Goal: Task Accomplishment & Management: Understand process/instructions

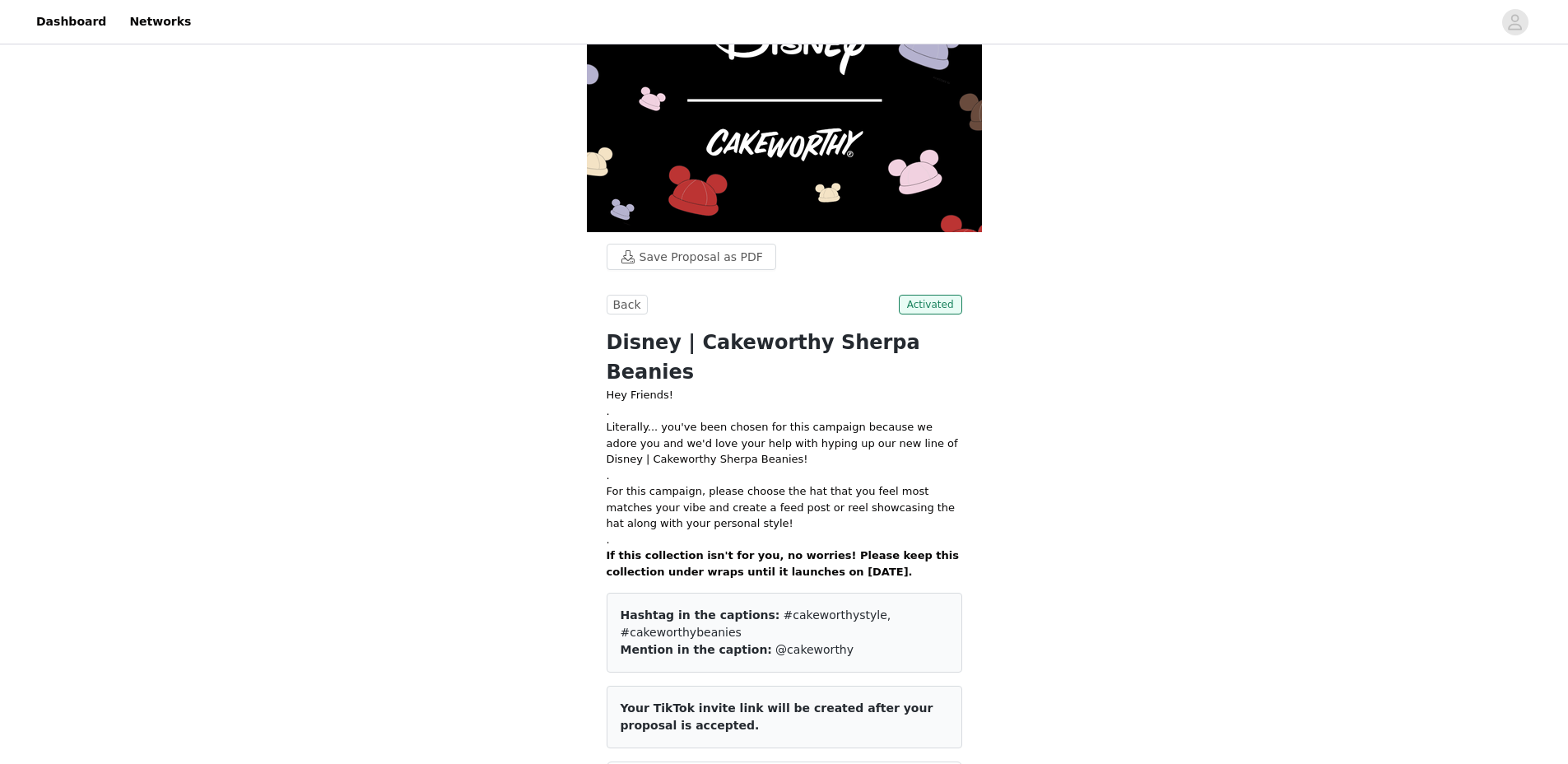
scroll to position [113, 0]
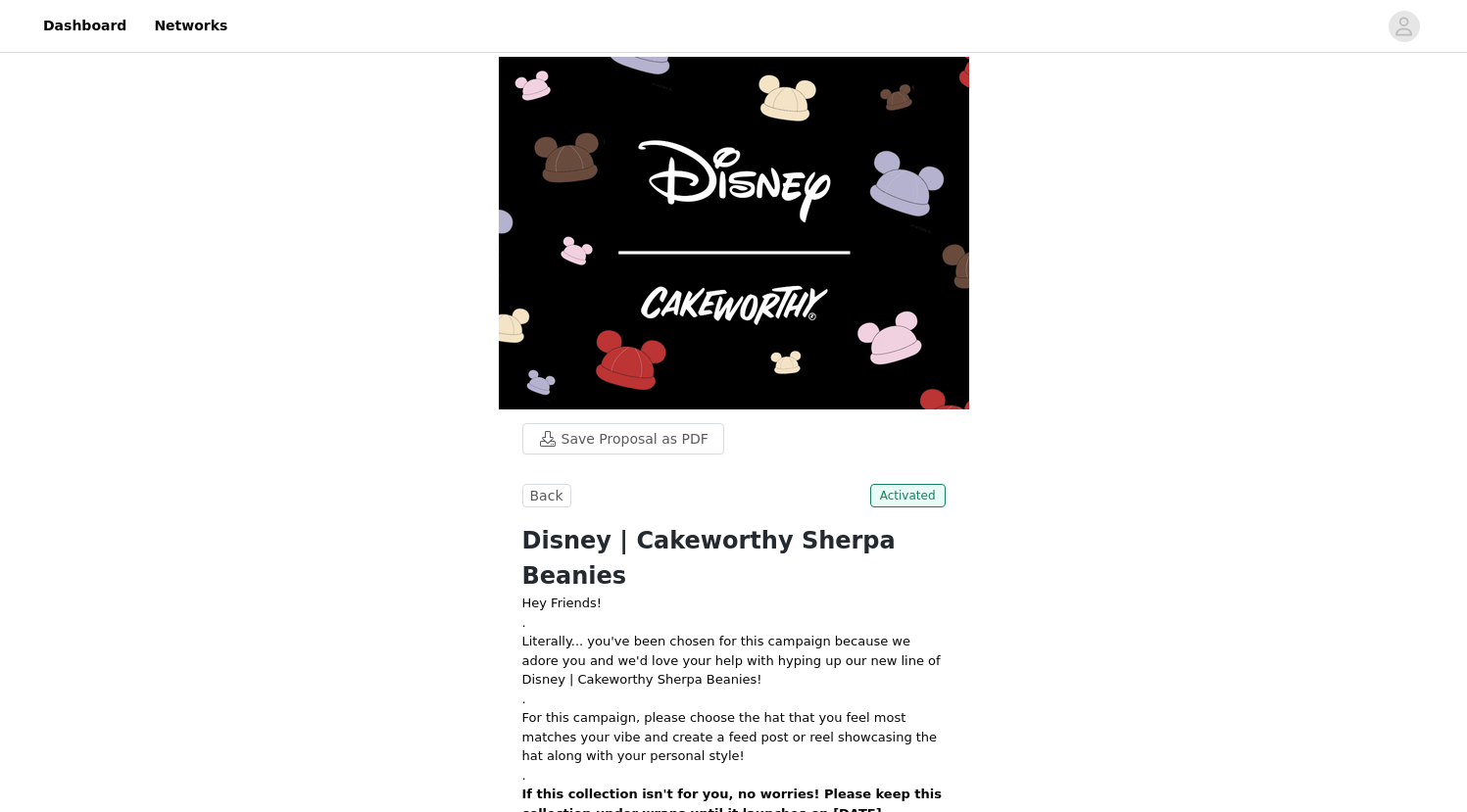
scroll to position [426, 0]
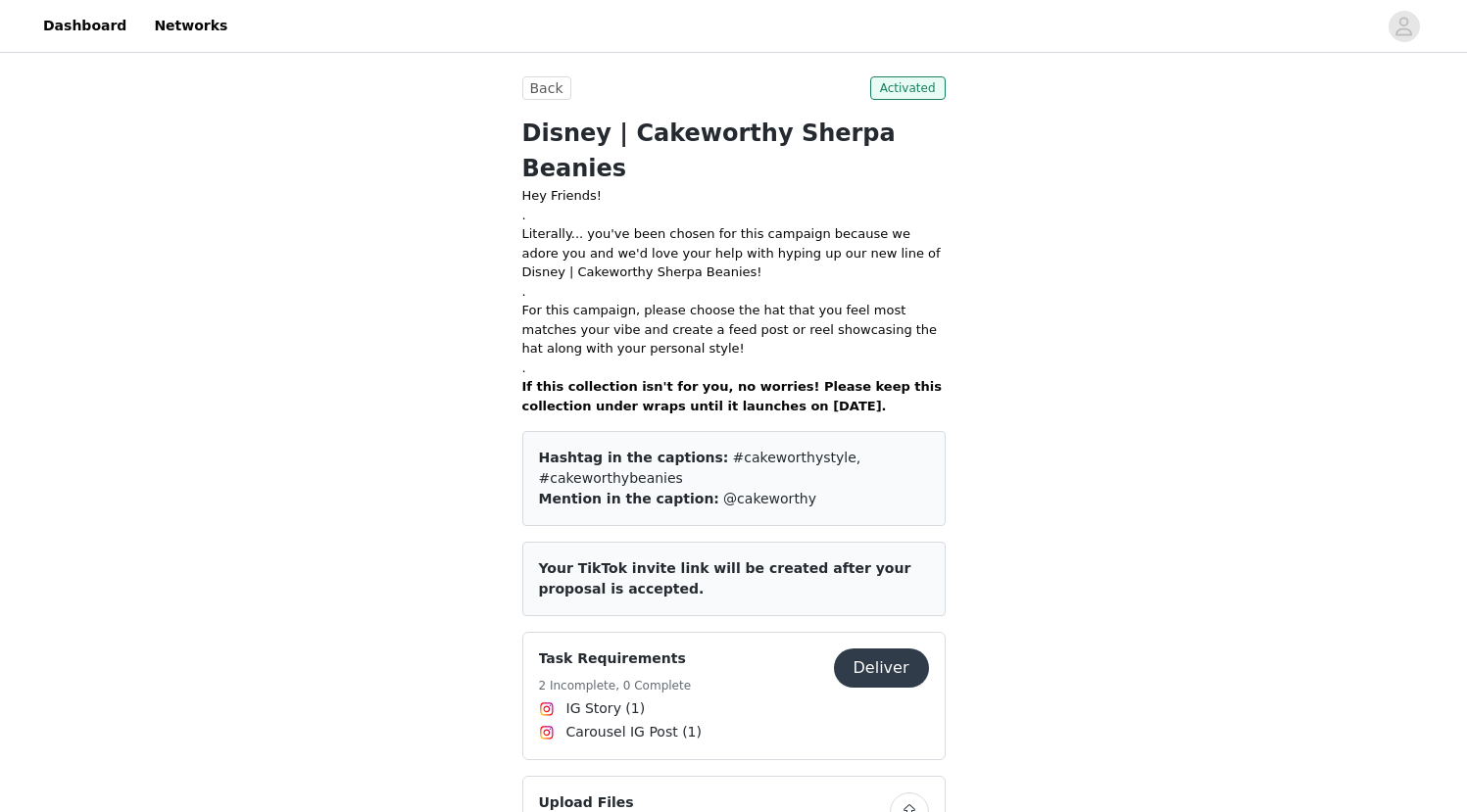
scroll to position [663, 0]
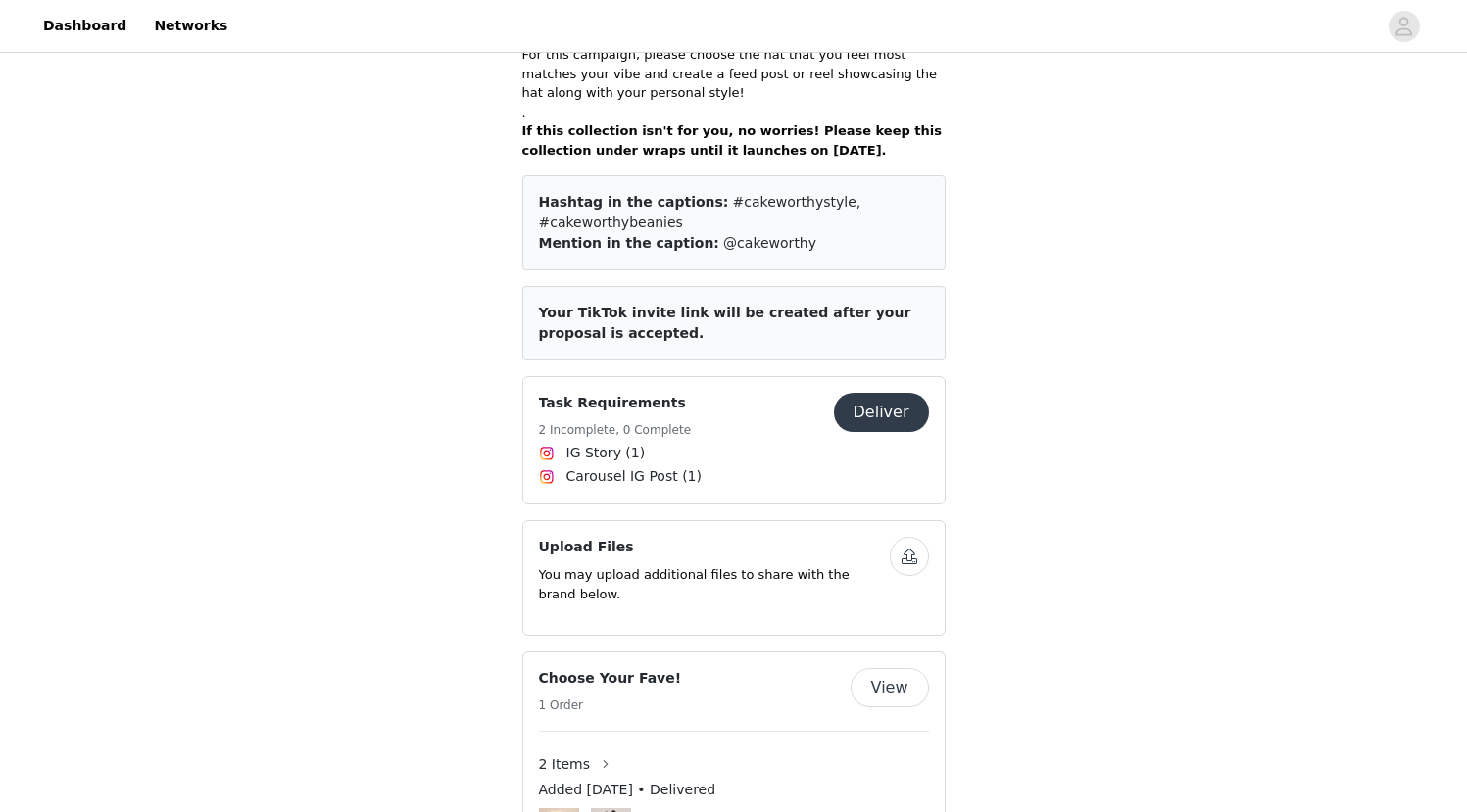
click at [880, 465] on div "Task Requirements 2 Incomplete, 0 Complete Deliver IG Story (1) Carousel IG Pos…" at bounding box center [734, 440] width 423 height 128
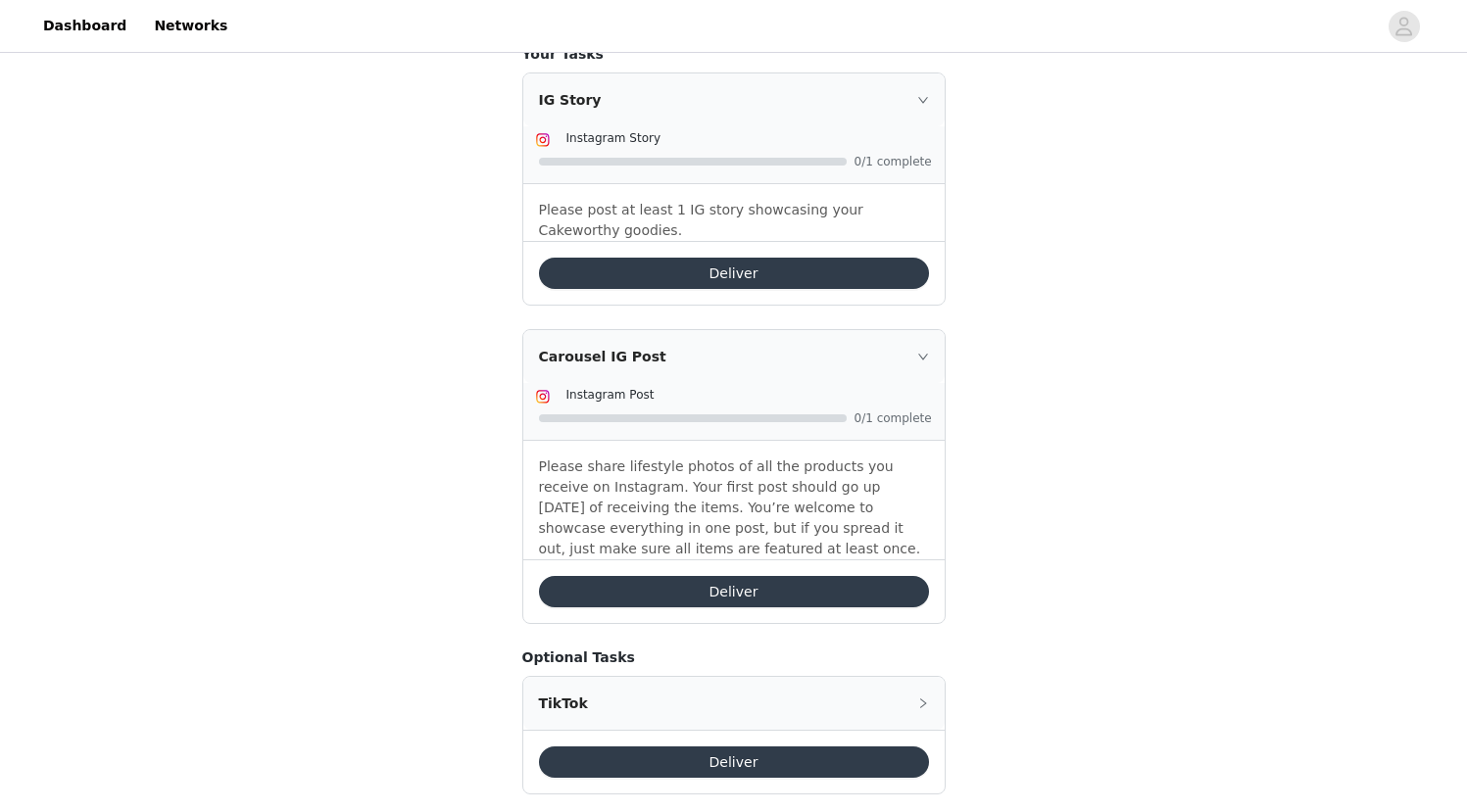
scroll to position [625, 0]
